Goal: Transaction & Acquisition: Purchase product/service

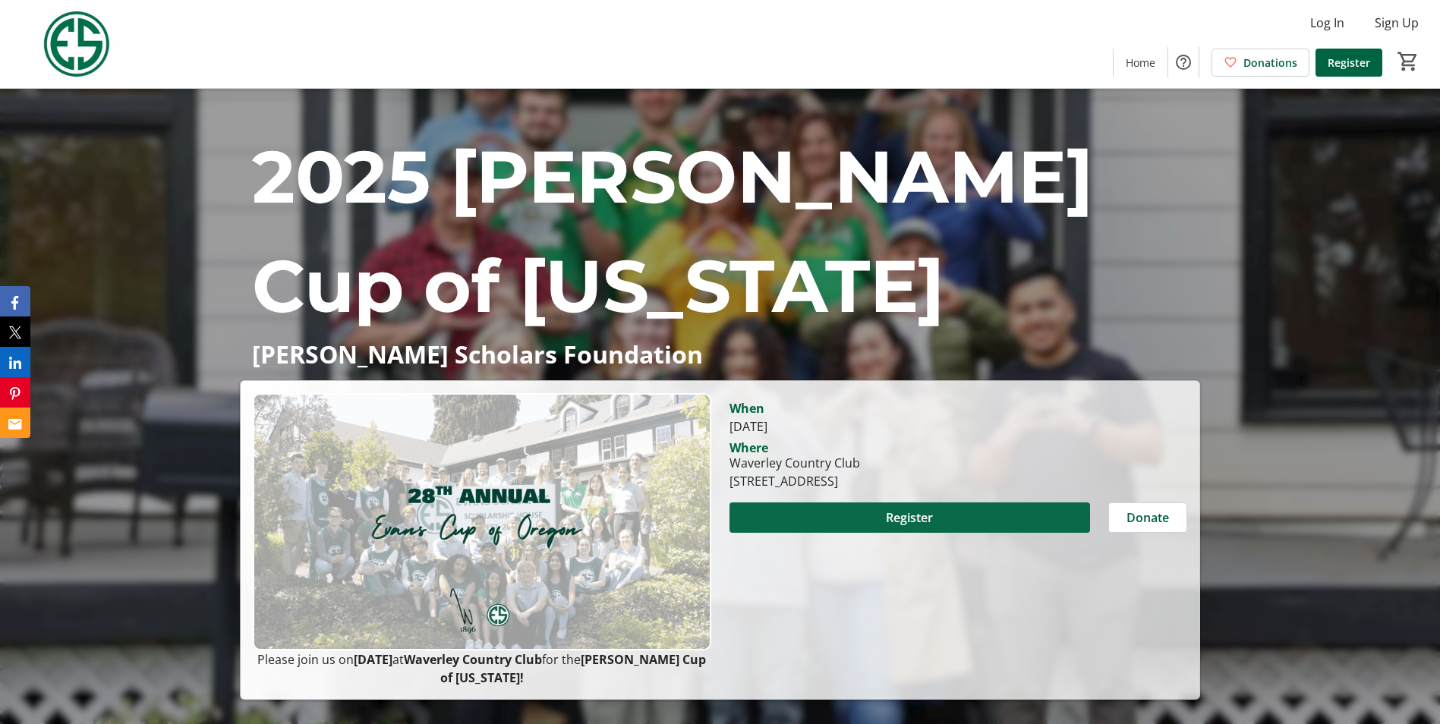
click at [837, 515] on span at bounding box center [909, 517] width 360 height 36
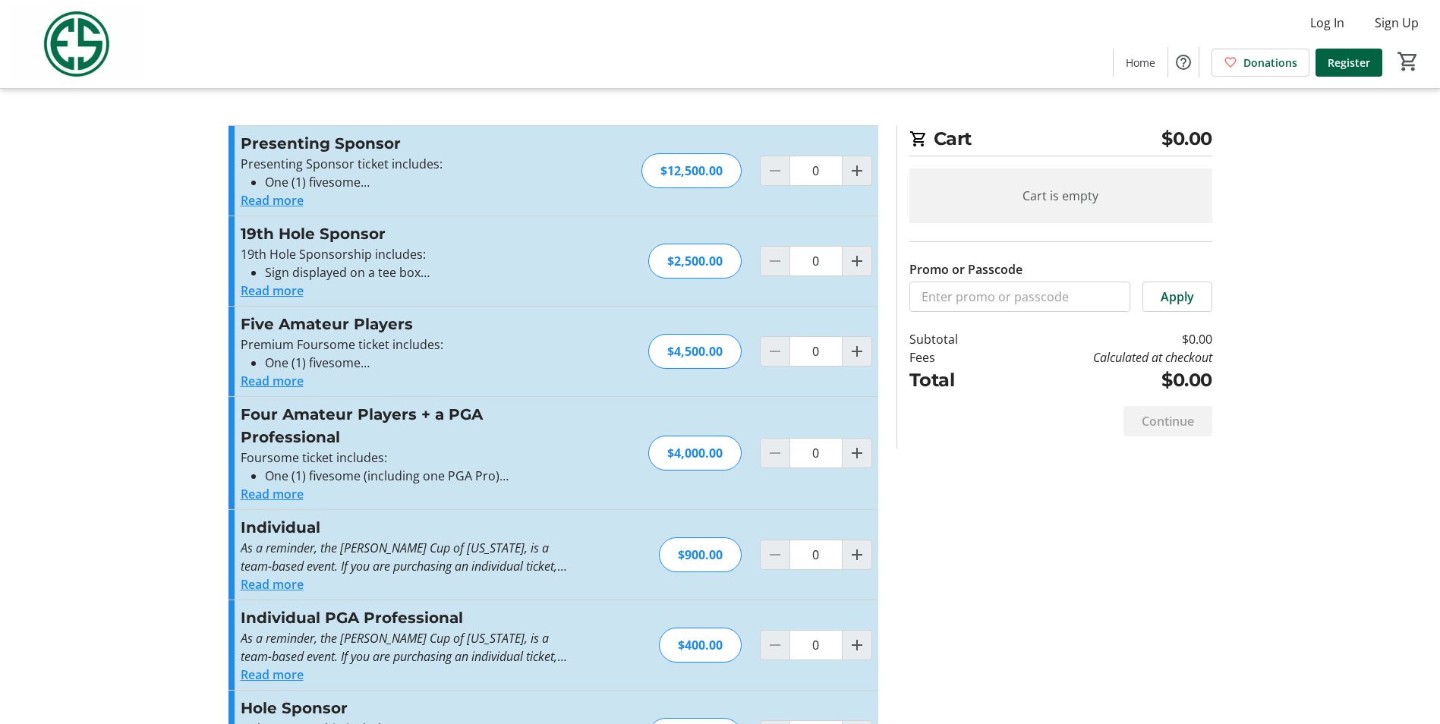
click at [268, 493] on button "Read more" at bounding box center [272, 494] width 63 height 18
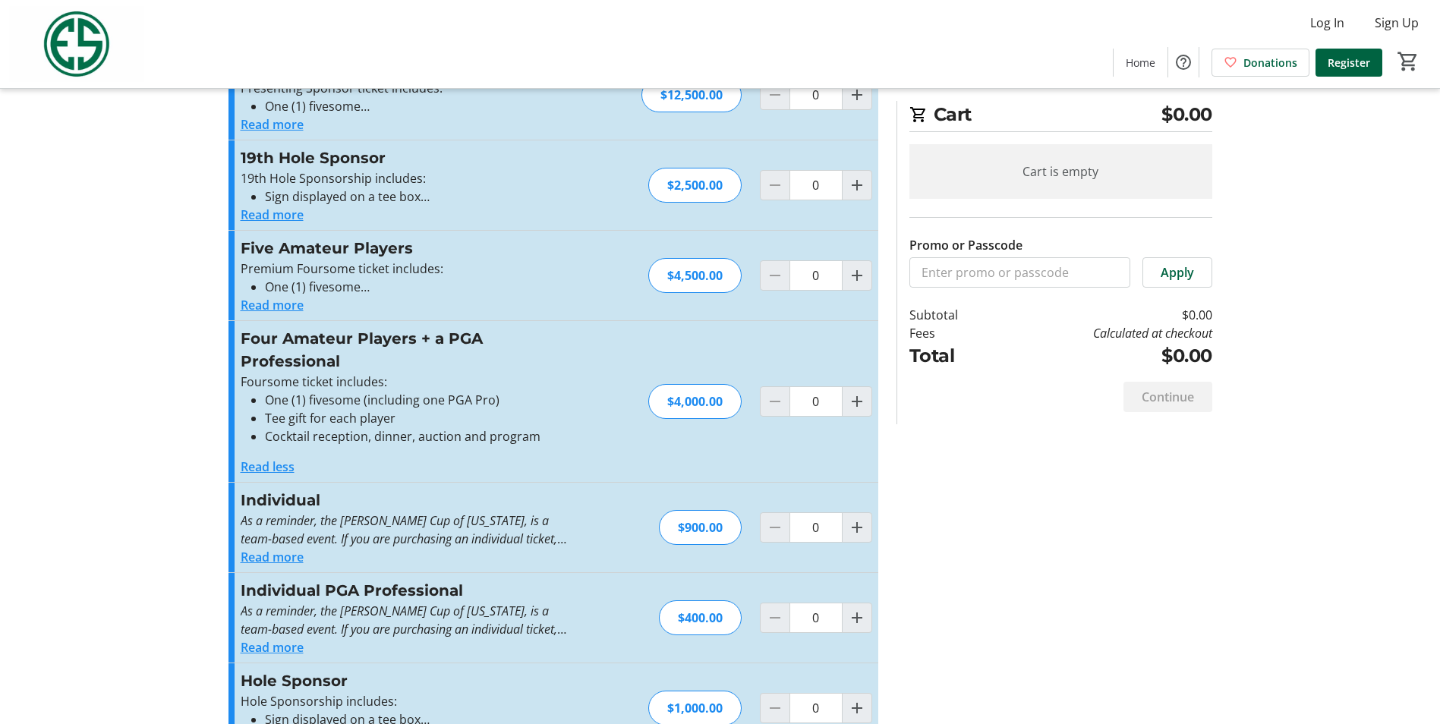
scroll to position [152, 0]
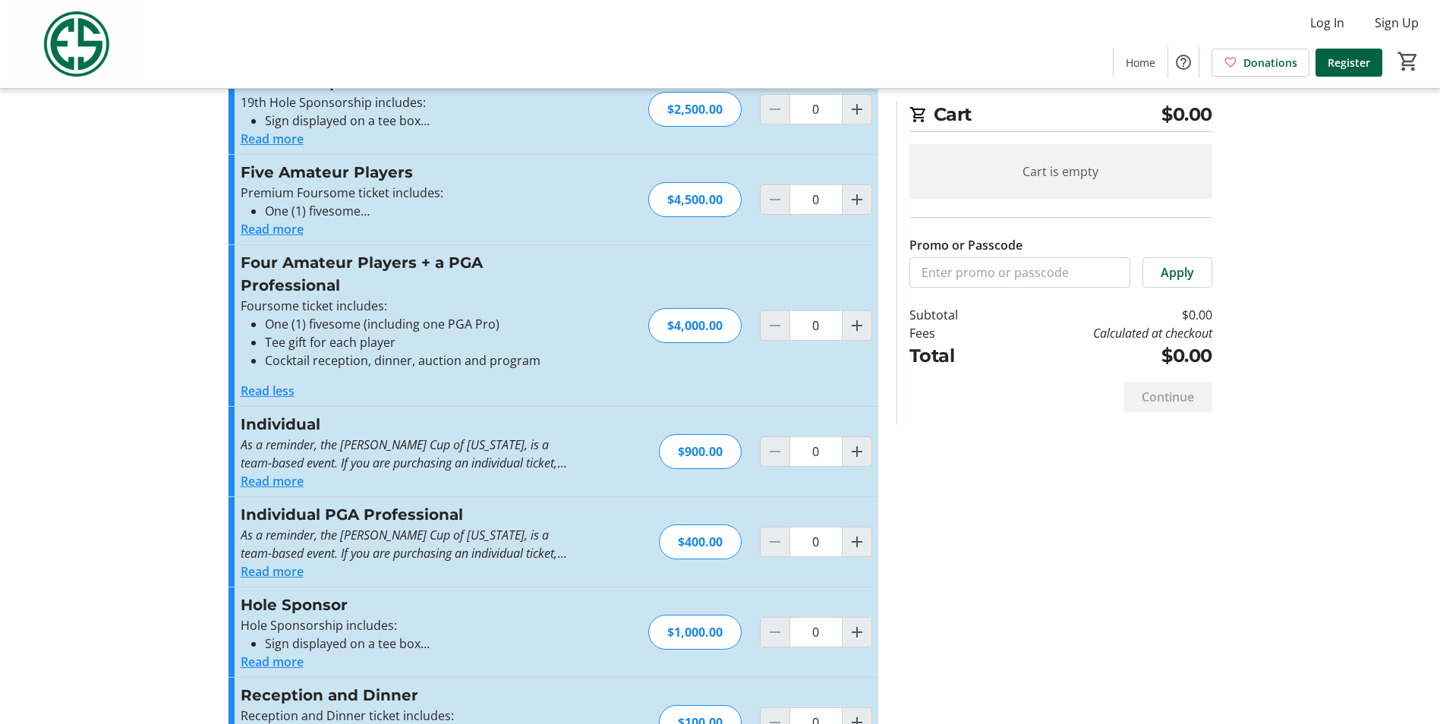
click at [264, 474] on button "Read more" at bounding box center [272, 481] width 63 height 18
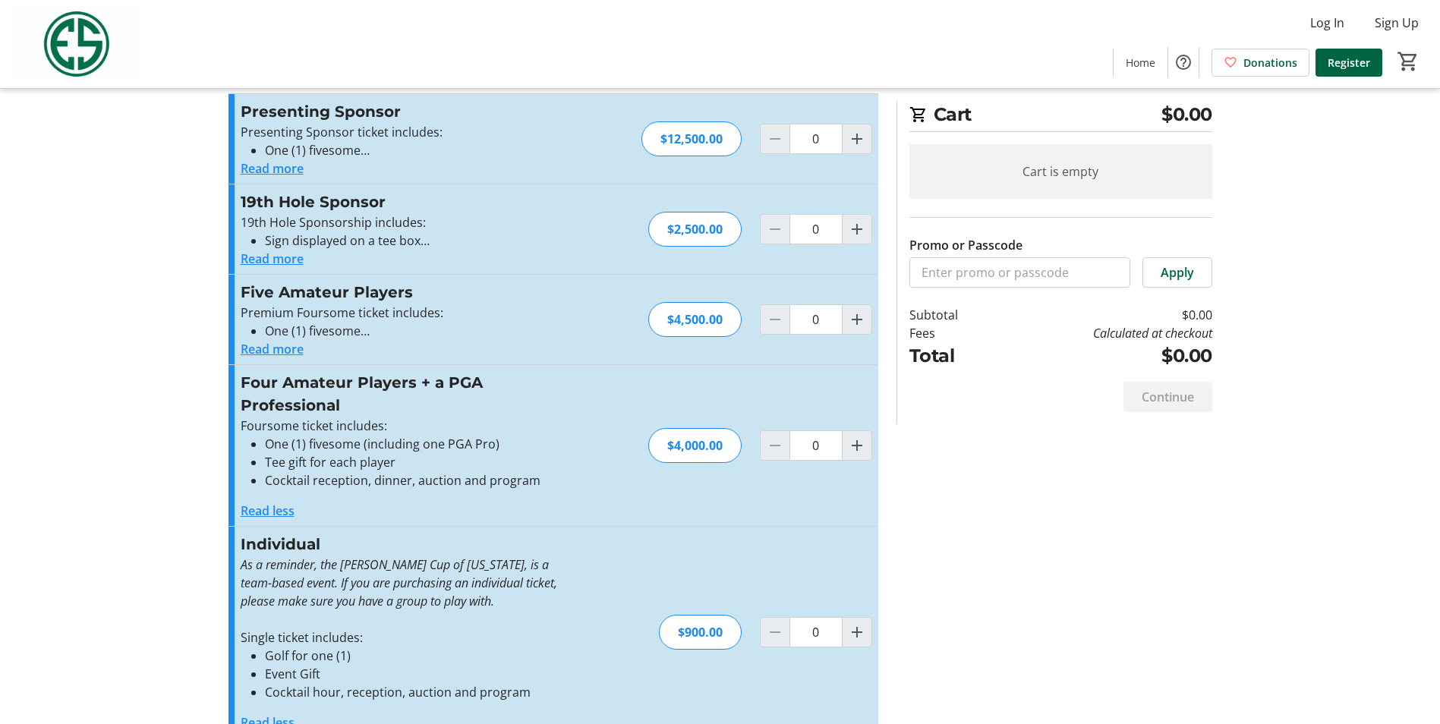
scroll to position [0, 0]
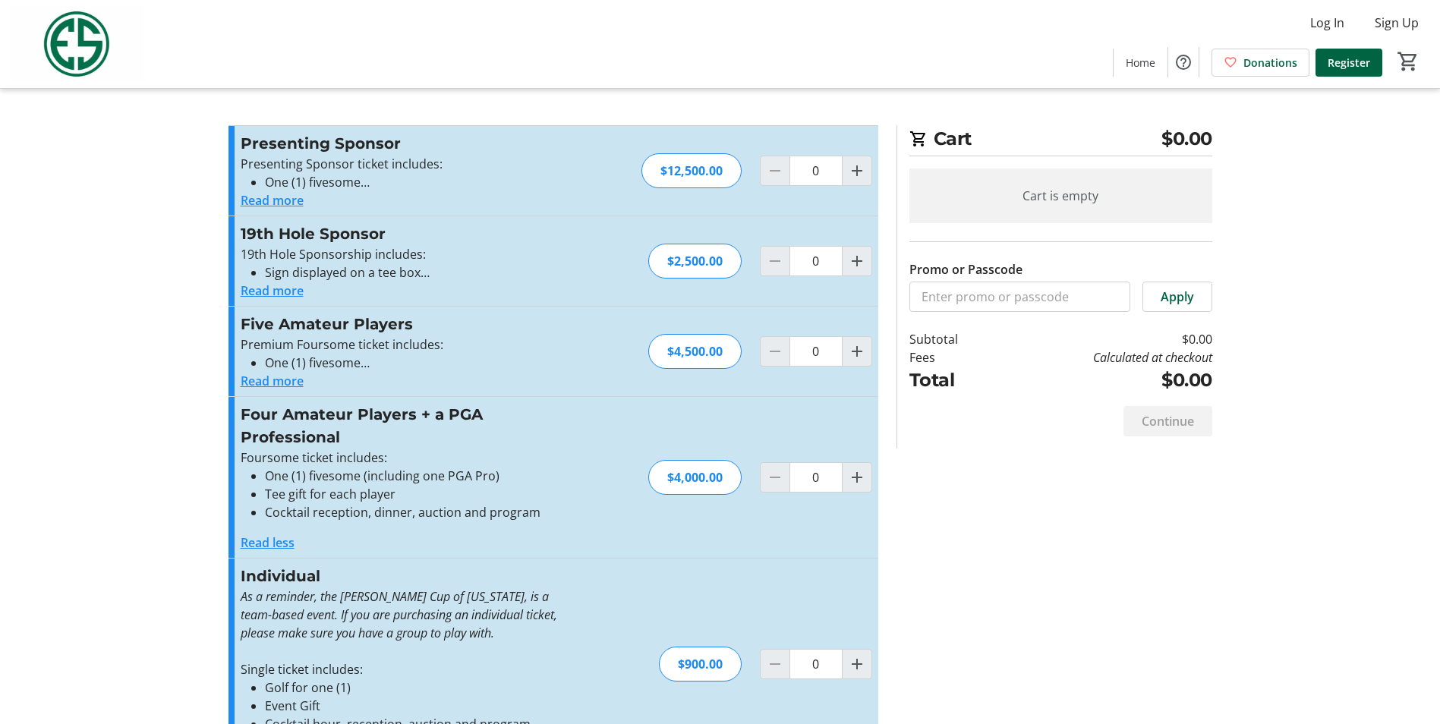
click at [278, 200] on button "Read more" at bounding box center [272, 200] width 63 height 18
